Goal: Check status

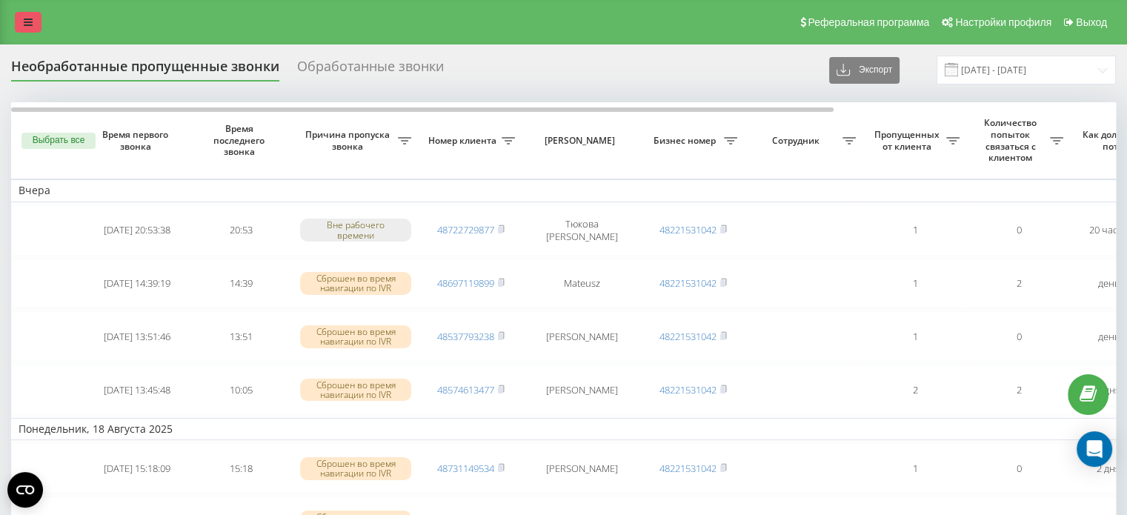
click at [33, 16] on link at bounding box center [28, 22] width 27 height 21
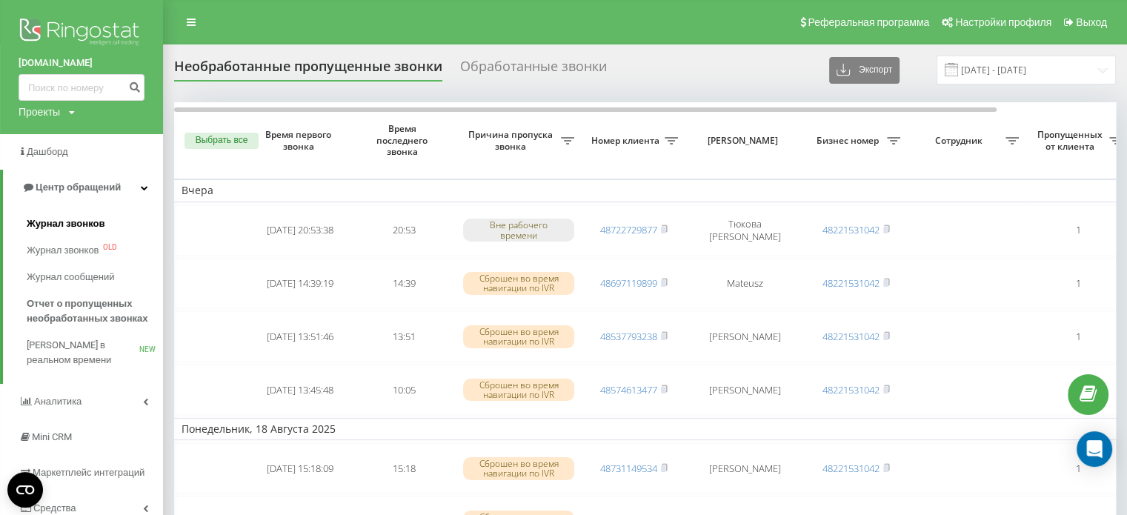
click at [87, 227] on span "Журнал звонков" at bounding box center [66, 223] width 78 height 15
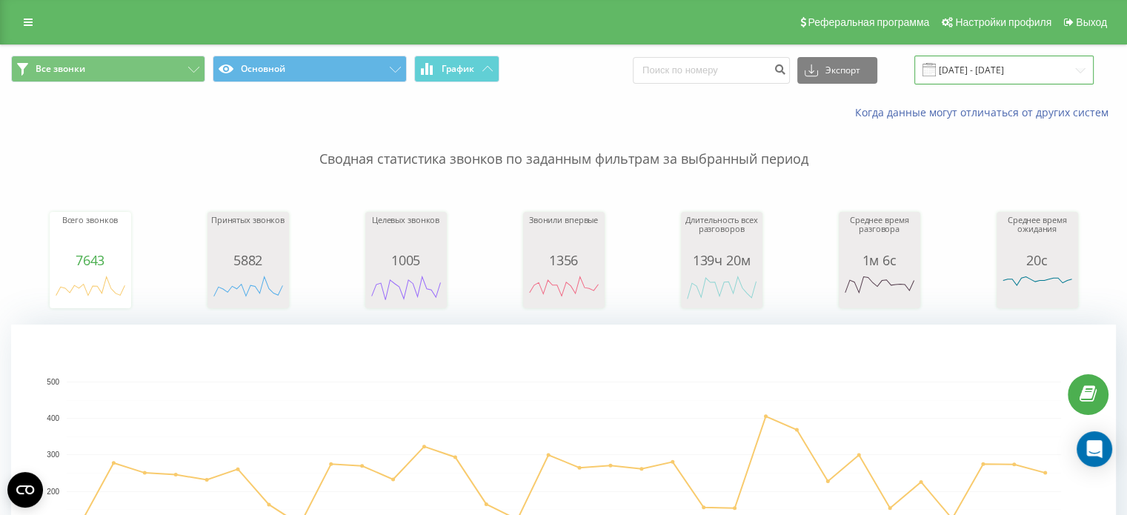
click at [995, 67] on input "20.07.2025 - 20.08.2025" at bounding box center [1003, 70] width 179 height 29
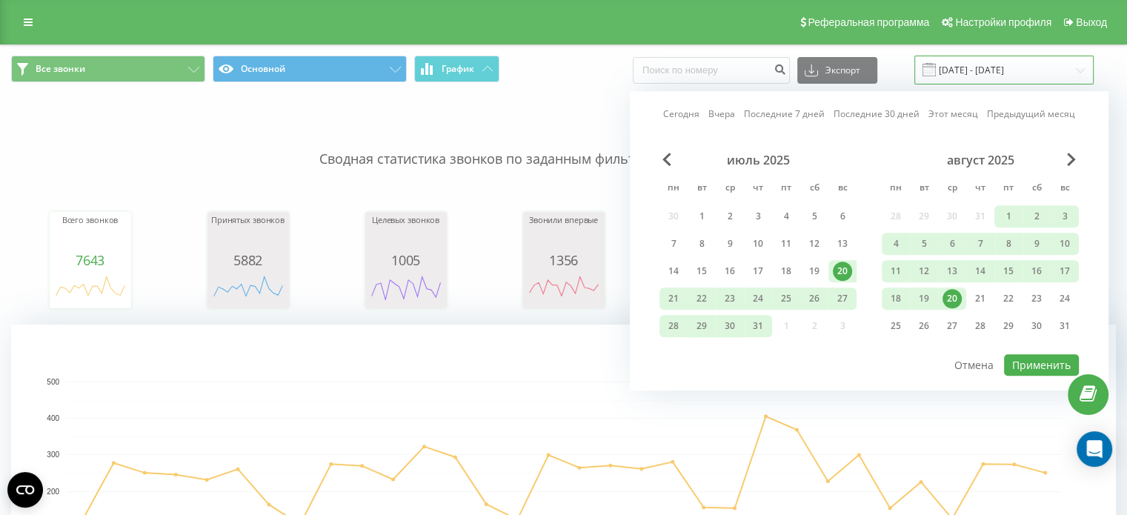
click at [995, 67] on input "20.07.2025 - 20.08.2025" at bounding box center [1003, 70] width 179 height 29
click at [527, 109] on div "Когда данные могут отличаться от других систем" at bounding box center [774, 112] width 703 height 15
